Goal: Transaction & Acquisition: Purchase product/service

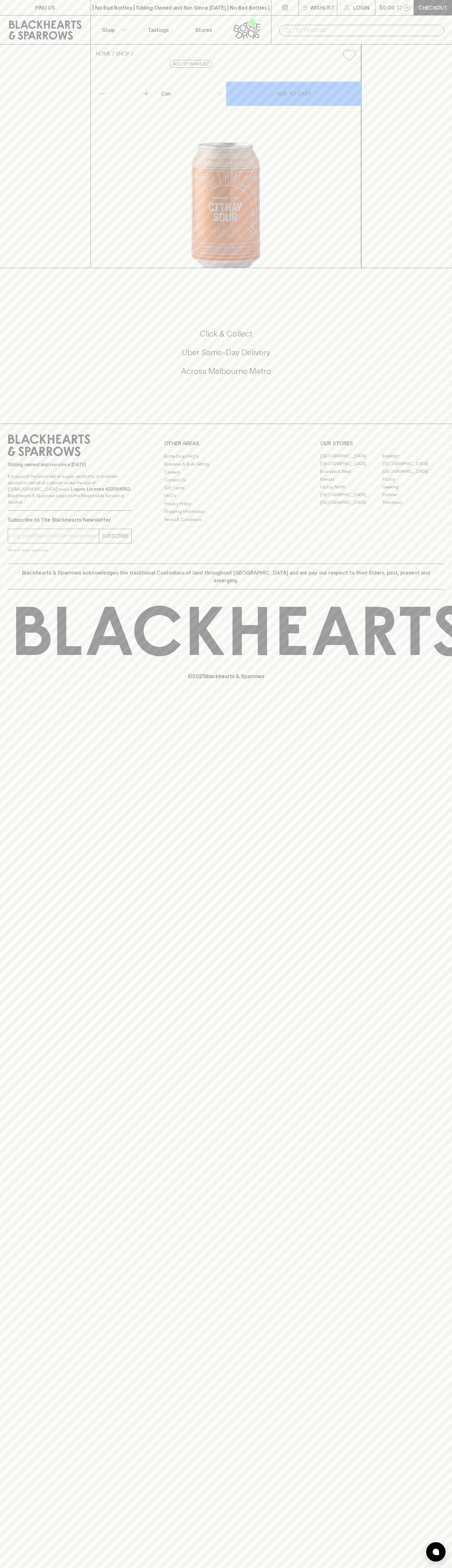
click at [336, 21] on div "​" at bounding box center [361, 30] width 181 height 29
click at [451, 180] on div "HOME SHOP La Sirène Citray Sour $6.00 Add to wishlist 10% discount when purchas…" at bounding box center [226, 156] width 452 height 223
click at [241, 1567] on html "FIND US | No Bad Bottles | Sibling Owned and Run Since [DATE] | No Bad Bottles …" at bounding box center [226, 784] width 452 height 1568
click at [12, 1291] on div "FIND US | No Bad Bottles | Sibling Owned and Run Since [DATE] | No Bad Bottles …" at bounding box center [226, 784] width 452 height 1568
